Goal: Navigation & Orientation: Find specific page/section

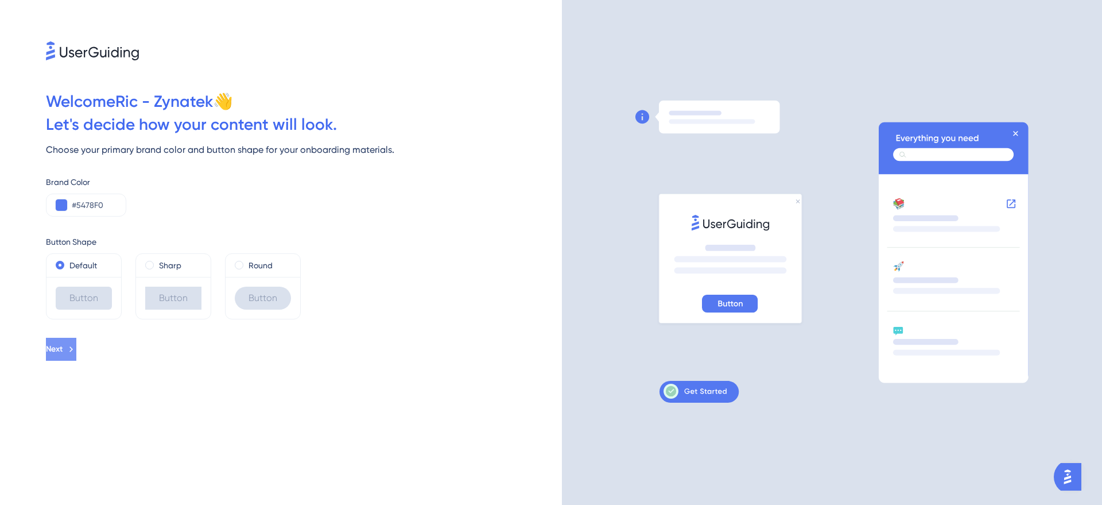
click at [76, 340] on button "Next" at bounding box center [61, 349] width 30 height 23
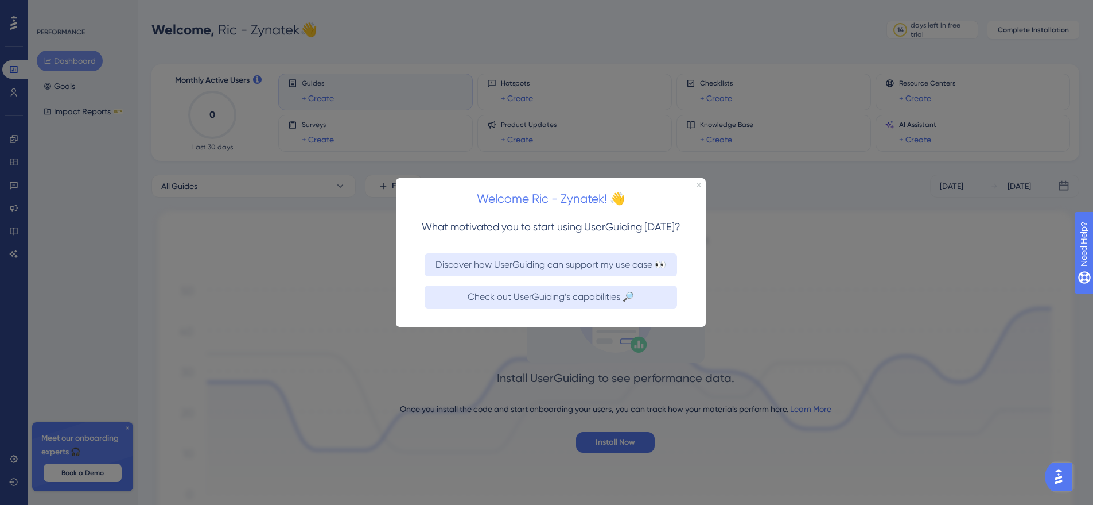
click at [699, 187] on div "Welcome Ric - Zynatek! 👋" at bounding box center [551, 195] width 310 height 36
click at [699, 185] on icon "Close Preview" at bounding box center [699, 184] width 5 height 5
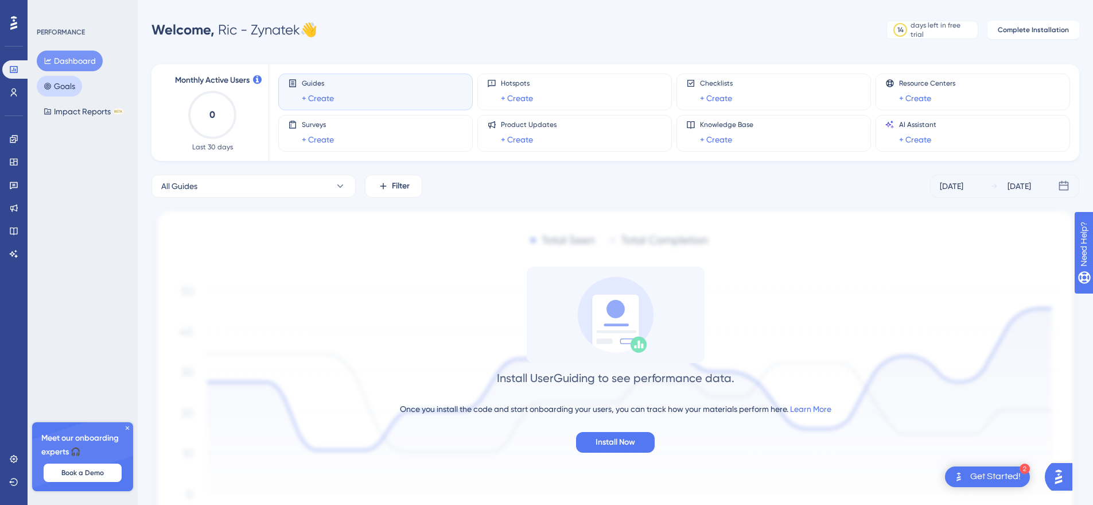
click at [67, 82] on button "Goals" at bounding box center [59, 86] width 45 height 21
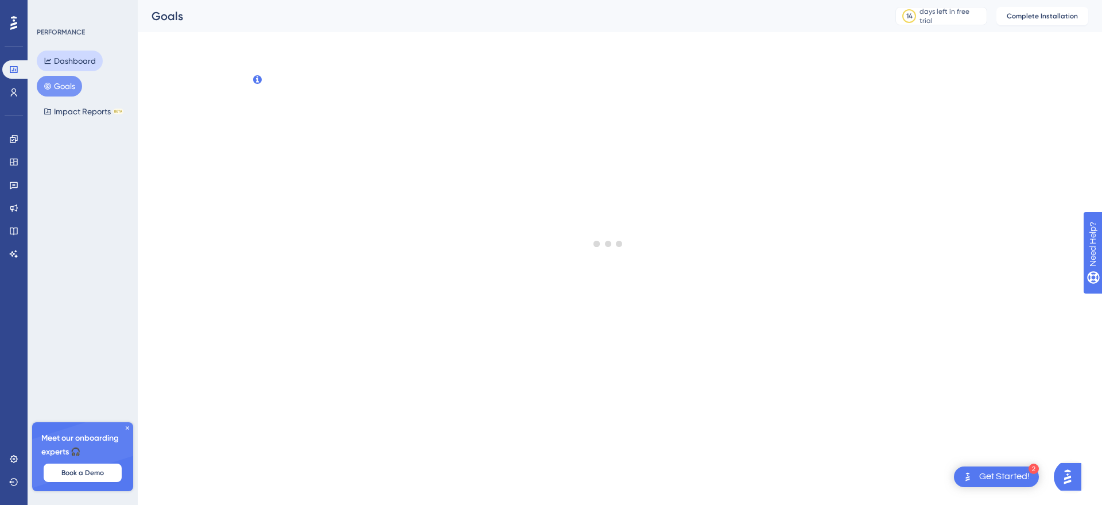
click at [65, 64] on button "Dashboard" at bounding box center [70, 61] width 66 height 21
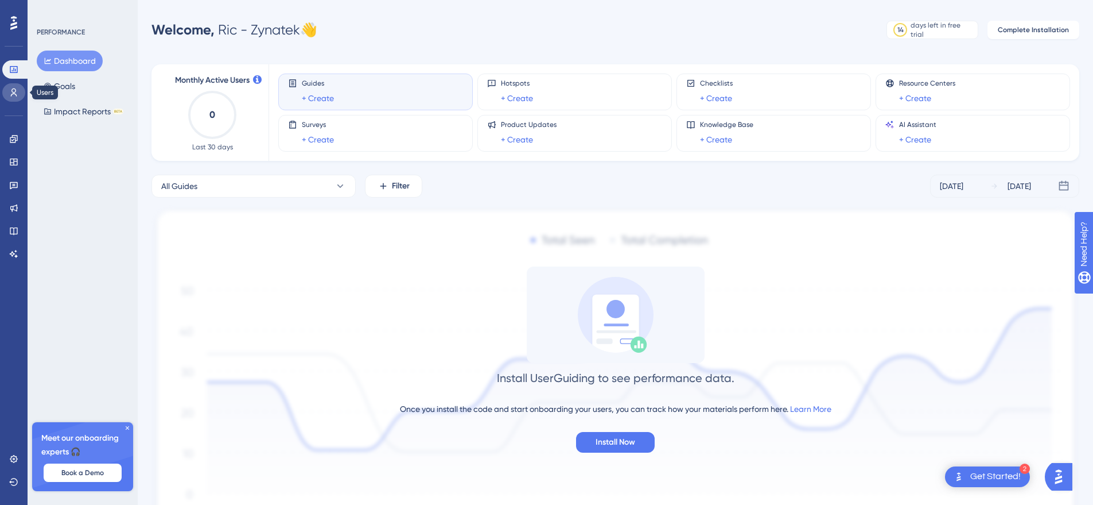
click at [19, 95] on link at bounding box center [13, 92] width 23 height 18
